Goal: Book appointment/travel/reservation

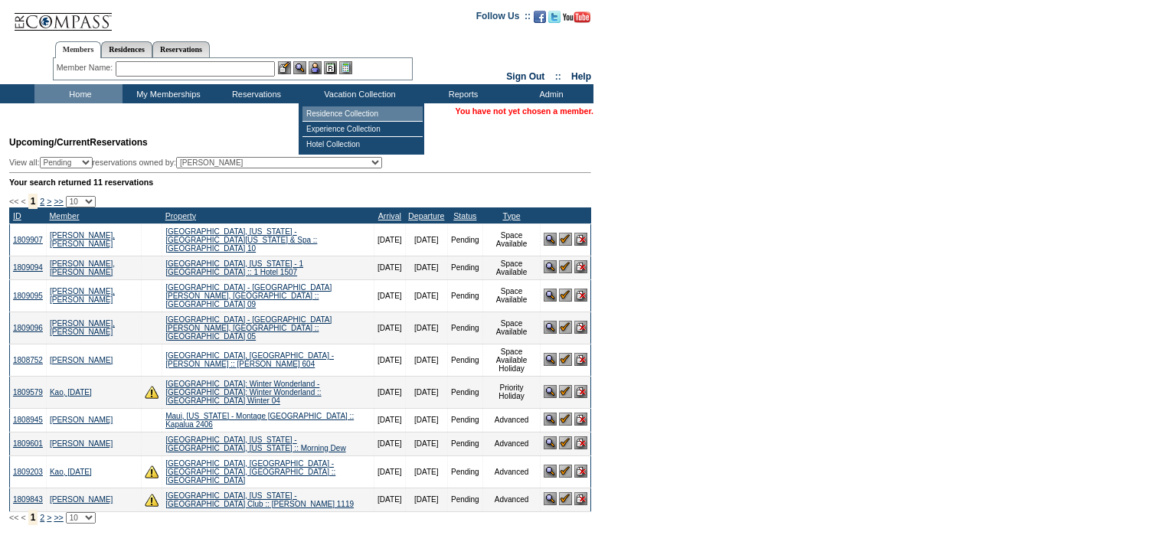
click at [324, 113] on td "Residence Collection" at bounding box center [362, 113] width 120 height 15
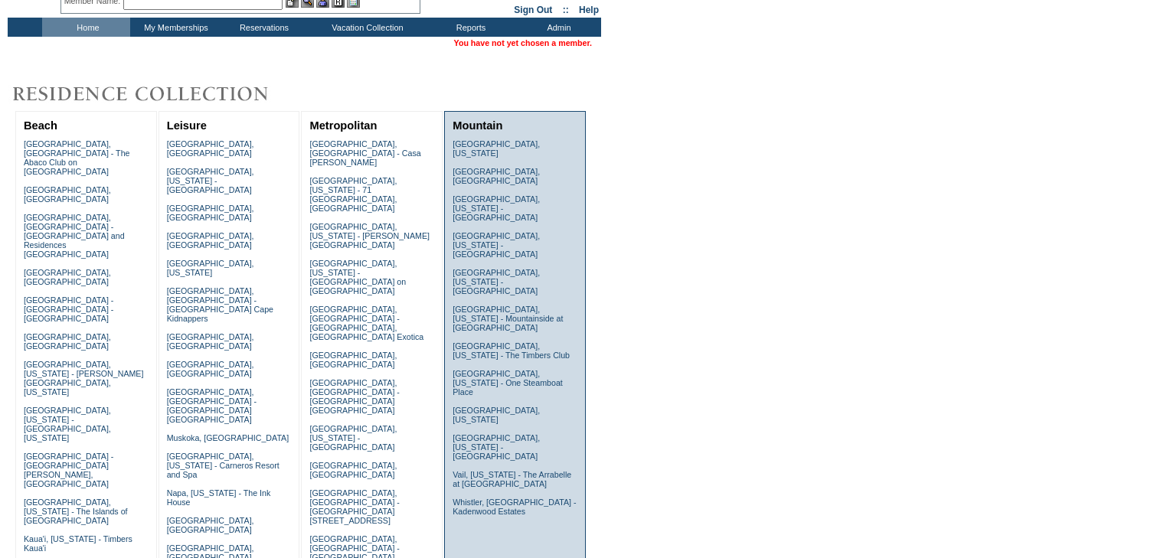
scroll to position [245, 0]
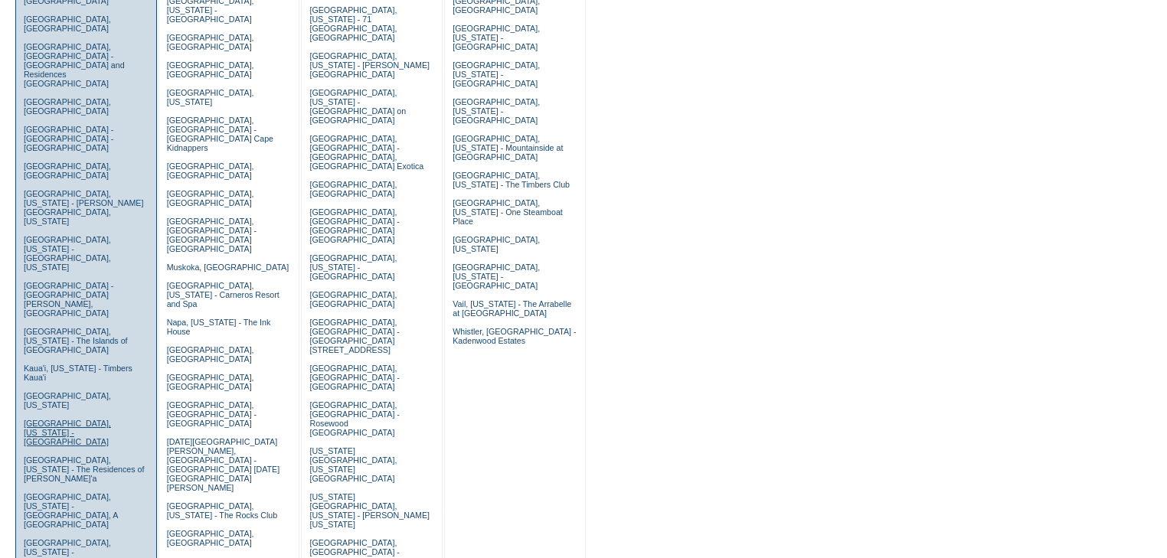
click at [61, 419] on link "[GEOGRAPHIC_DATA], [US_STATE] - [GEOGRAPHIC_DATA]" at bounding box center [67, 433] width 87 height 28
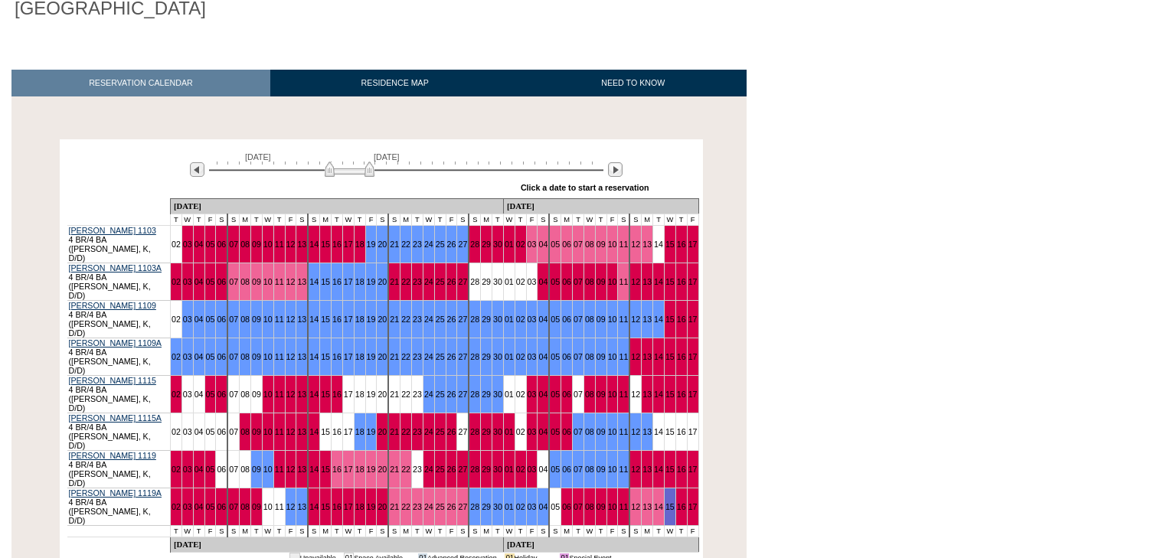
scroll to position [184, 0]
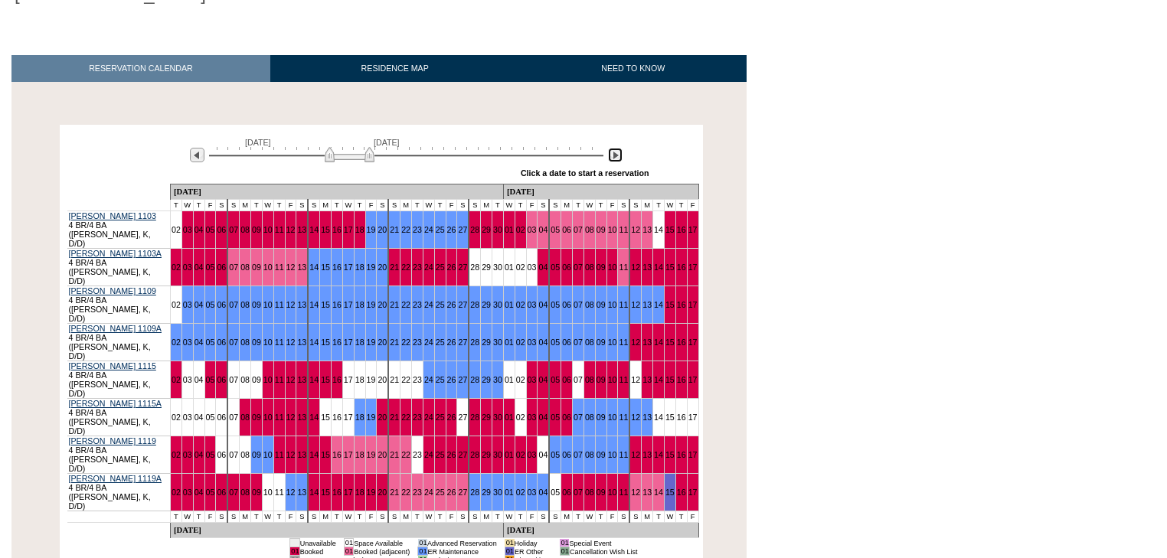
click at [615, 155] on img at bounding box center [615, 155] width 15 height 15
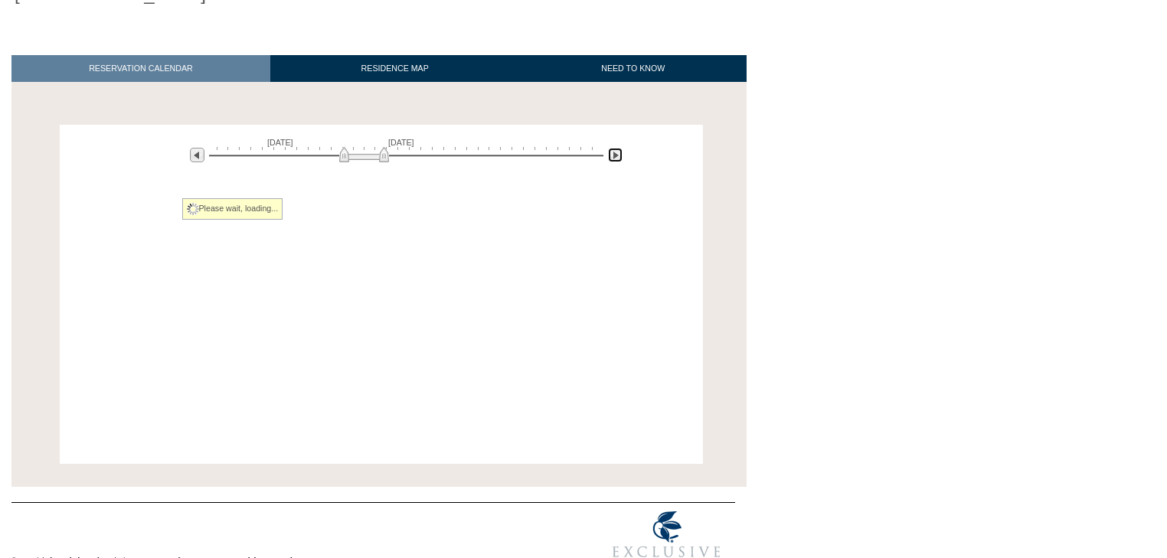
click at [615, 155] on img at bounding box center [615, 155] width 15 height 15
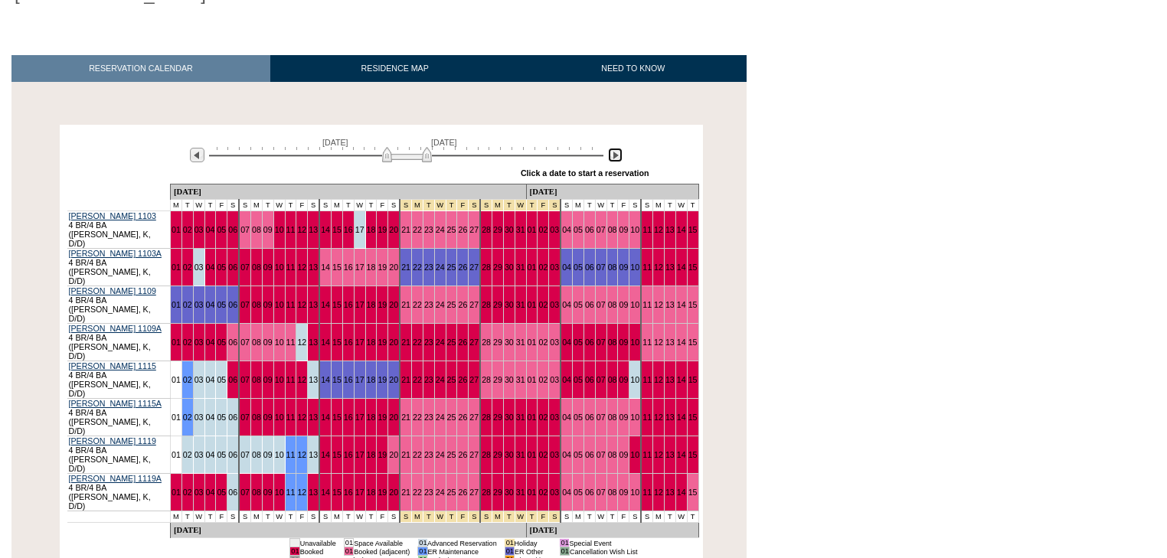
click at [615, 155] on img at bounding box center [615, 155] width 15 height 15
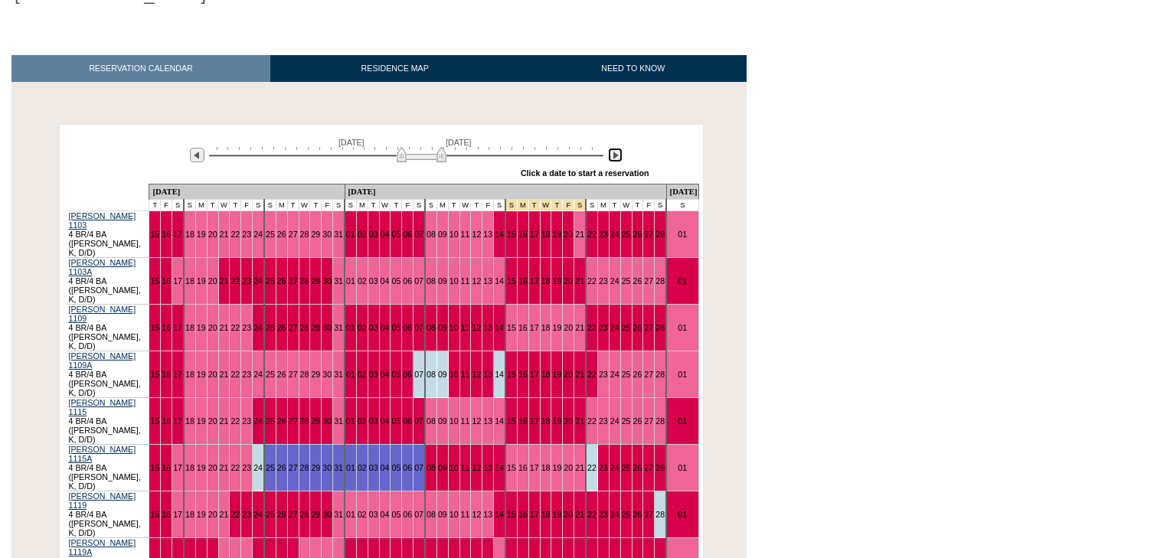
click at [615, 155] on img at bounding box center [615, 155] width 15 height 15
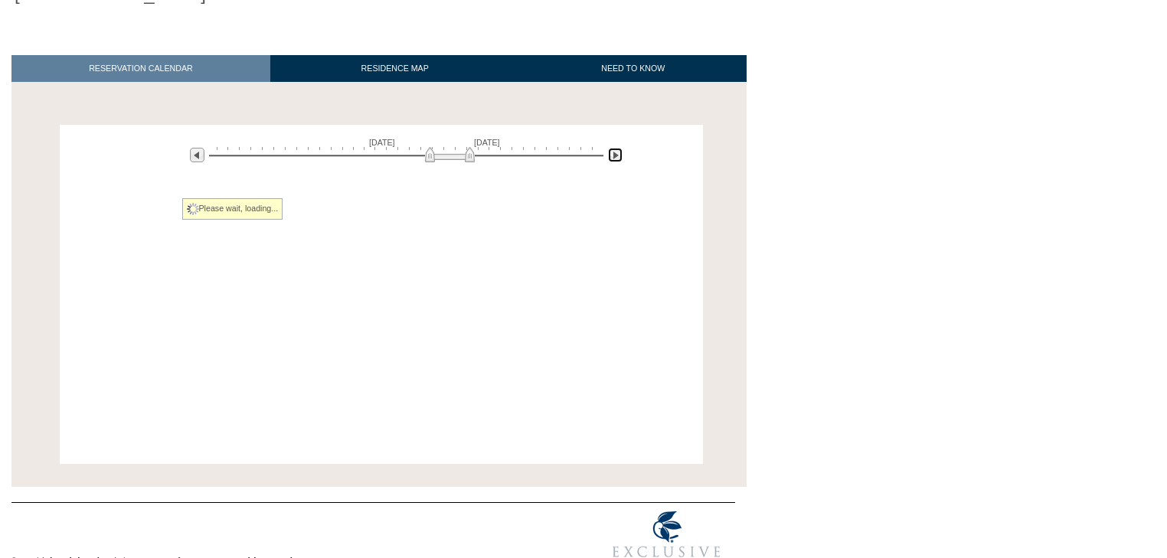
click at [615, 155] on img at bounding box center [615, 155] width 15 height 15
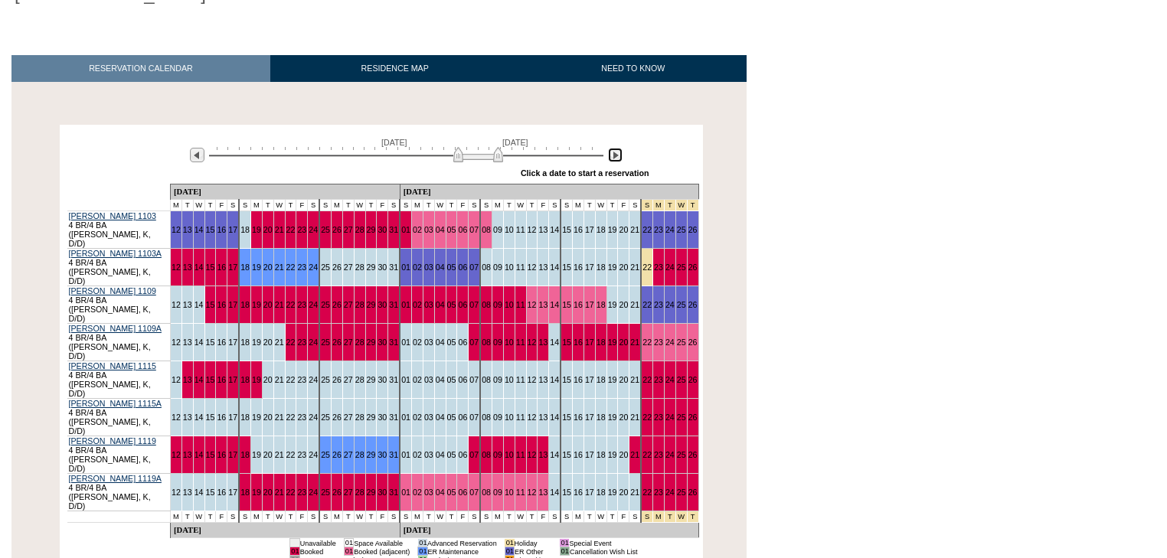
click at [615, 155] on img at bounding box center [615, 155] width 15 height 15
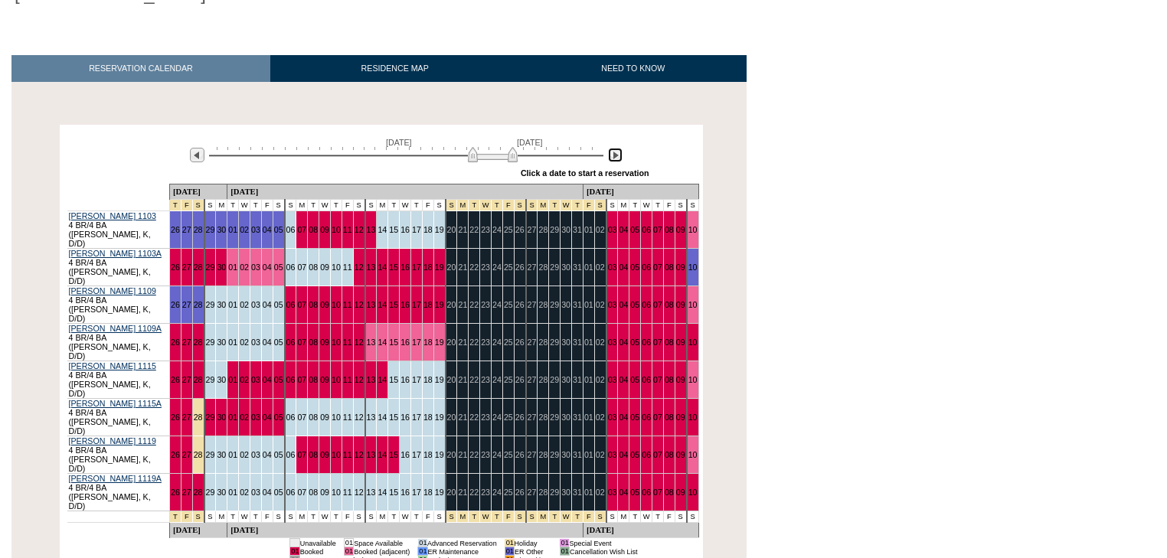
click at [615, 155] on img at bounding box center [615, 155] width 15 height 15
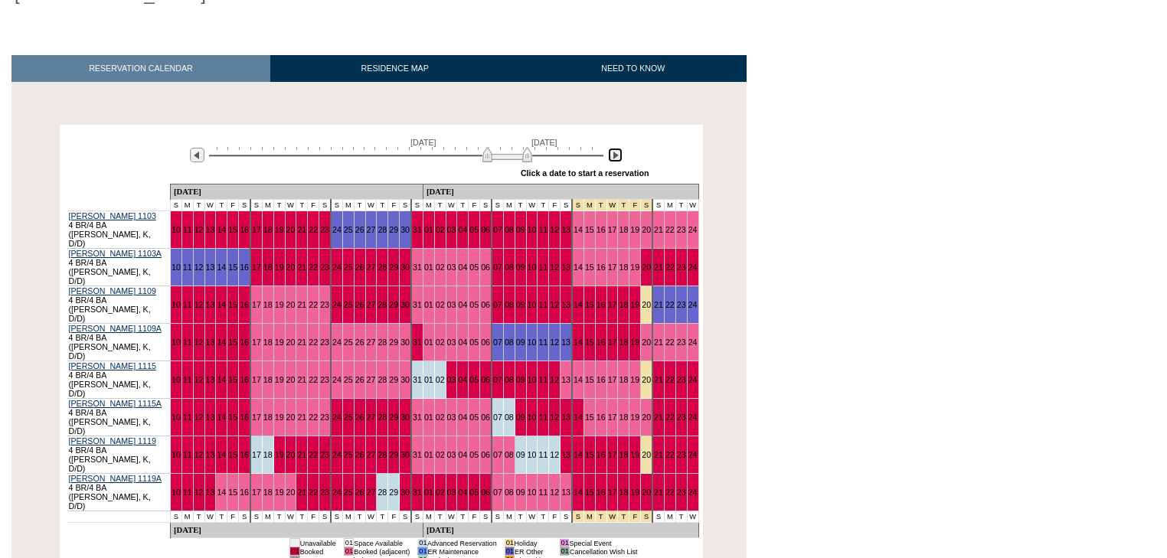
click at [615, 155] on img at bounding box center [615, 155] width 15 height 15
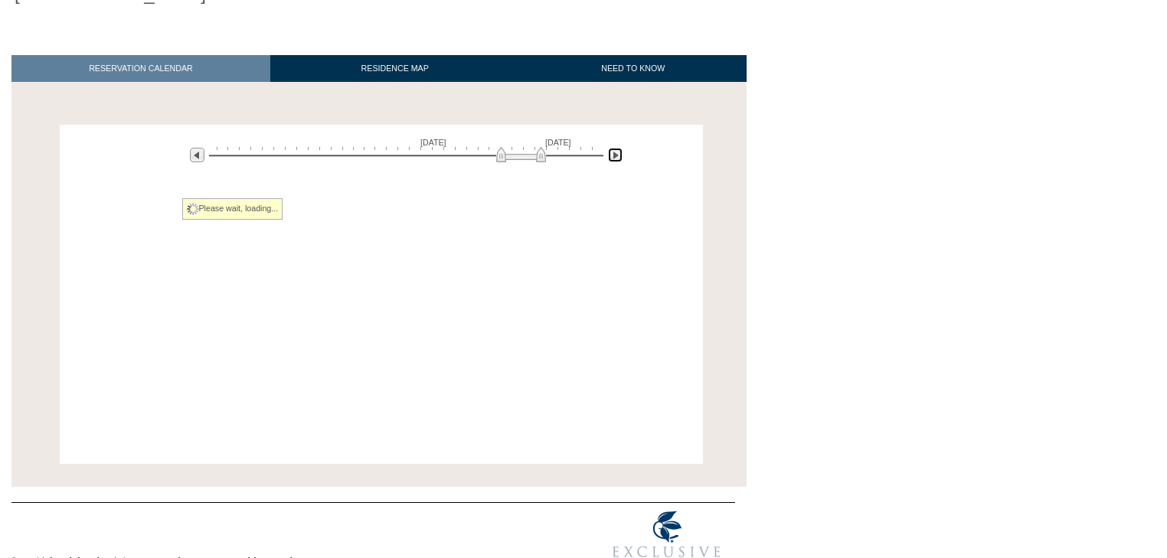
click at [615, 155] on img at bounding box center [615, 155] width 15 height 15
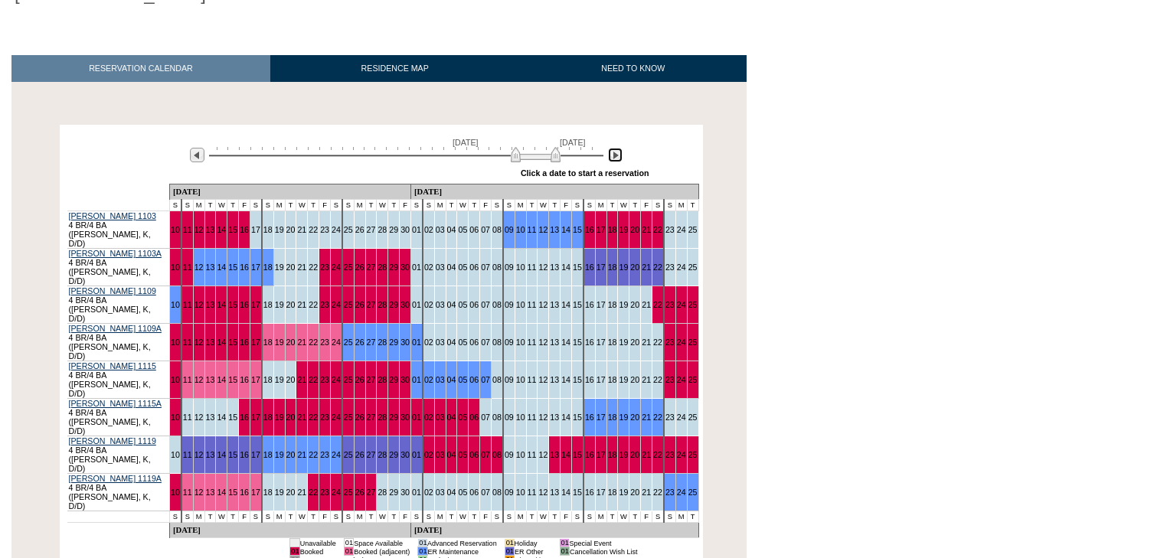
click at [615, 155] on img at bounding box center [615, 155] width 15 height 15
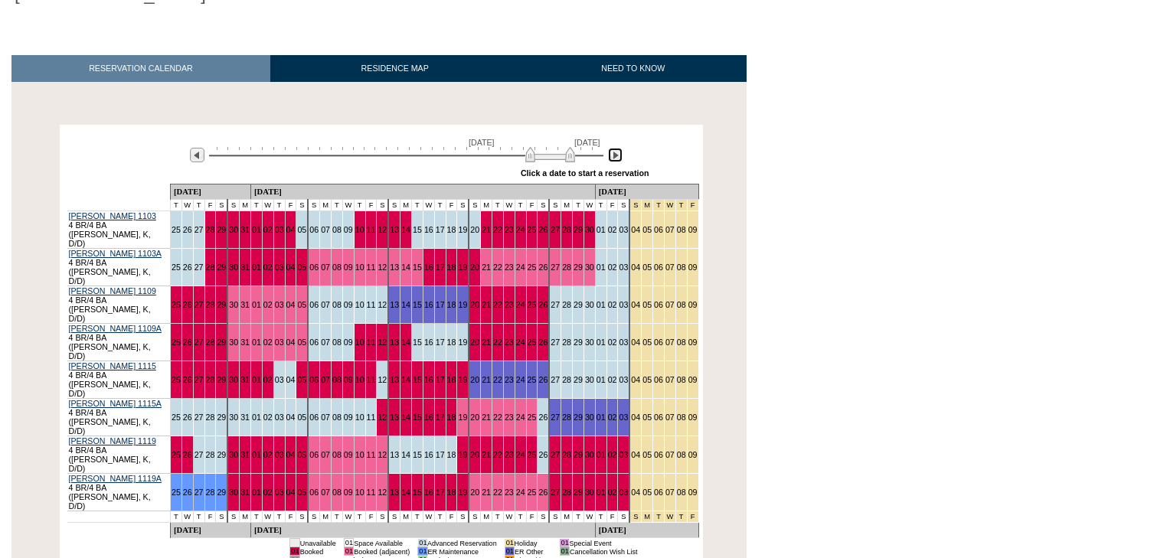
click at [615, 155] on img at bounding box center [615, 155] width 15 height 15
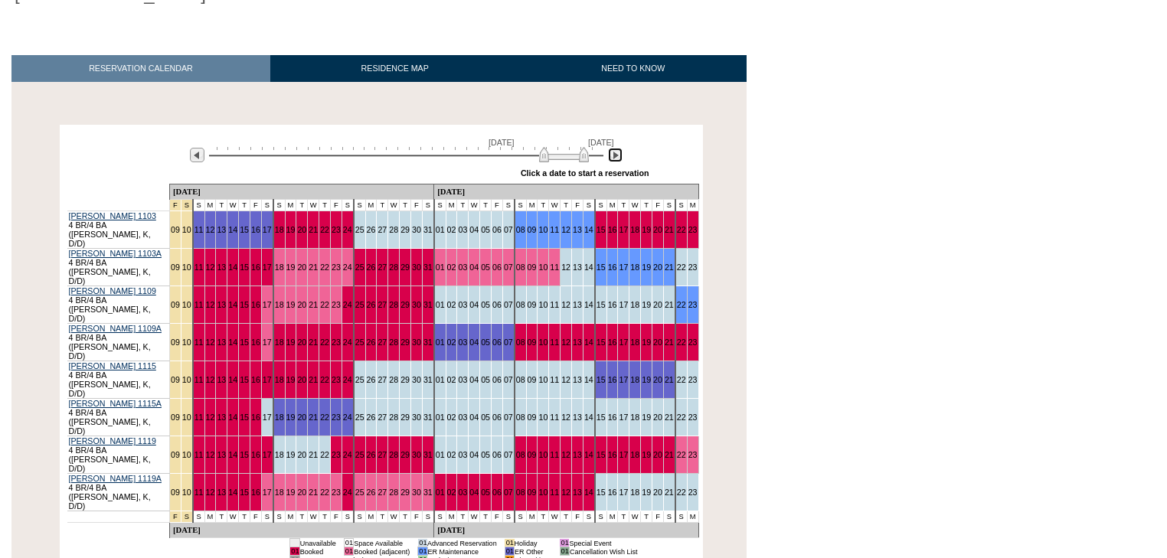
click at [615, 155] on img at bounding box center [615, 155] width 15 height 15
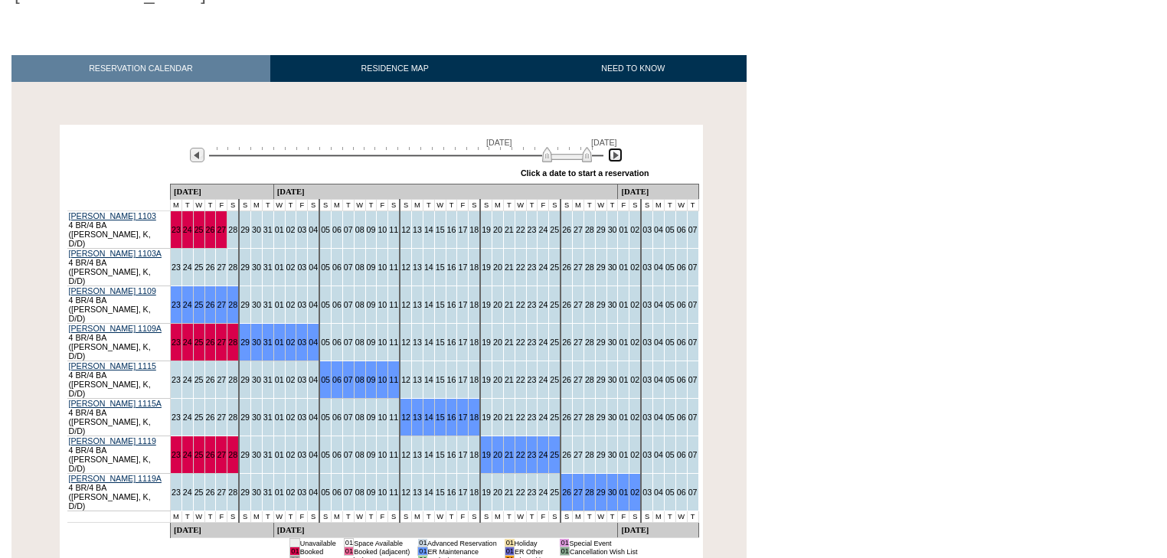
drag, startPoint x: 572, startPoint y: 158, endPoint x: 560, endPoint y: 157, distance: 11.5
click at [560, 157] on img at bounding box center [567, 154] width 50 height 15
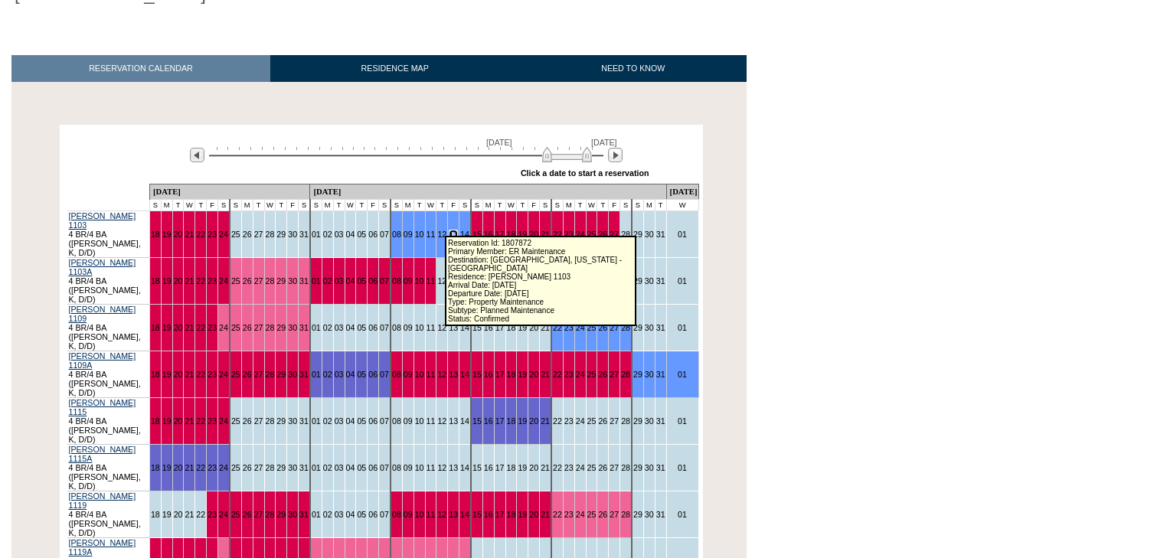
click at [449, 230] on link "13" at bounding box center [453, 234] width 9 height 9
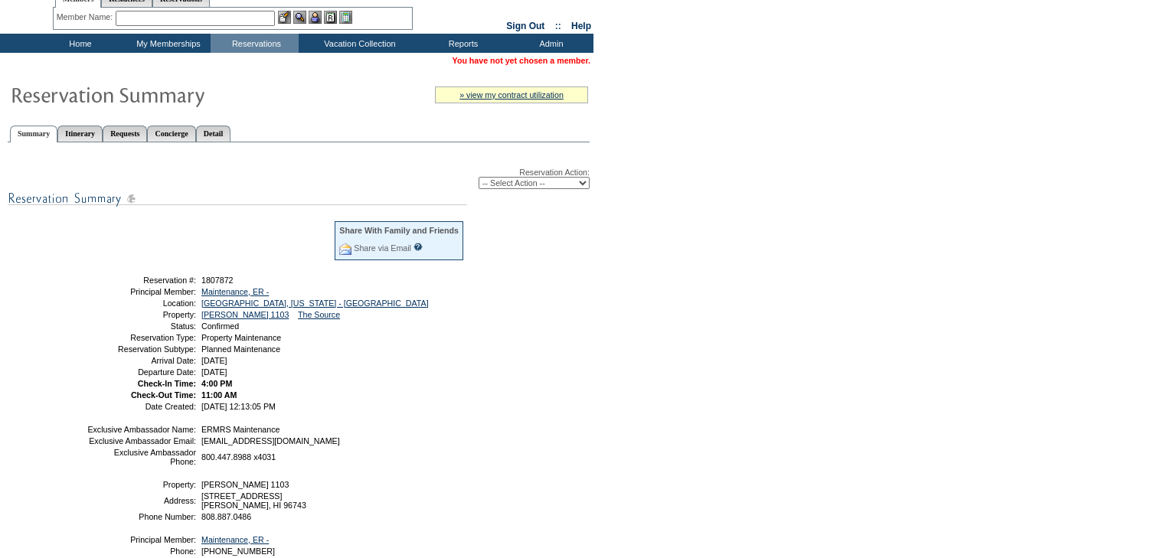
scroll to position [45, 0]
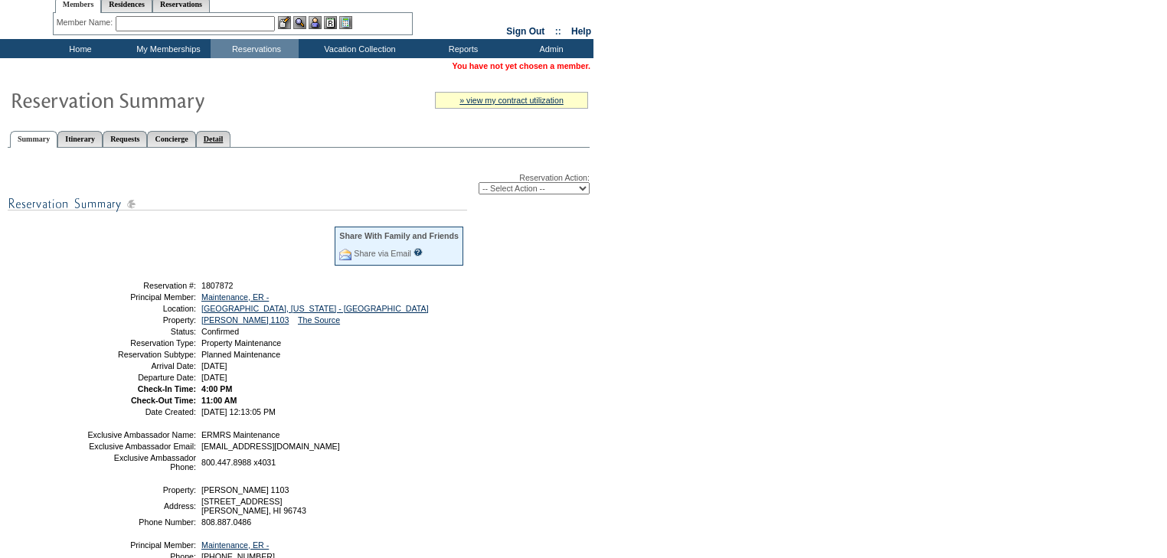
click at [231, 138] on link "Detail" at bounding box center [213, 139] width 35 height 16
